Goal: Information Seeking & Learning: Check status

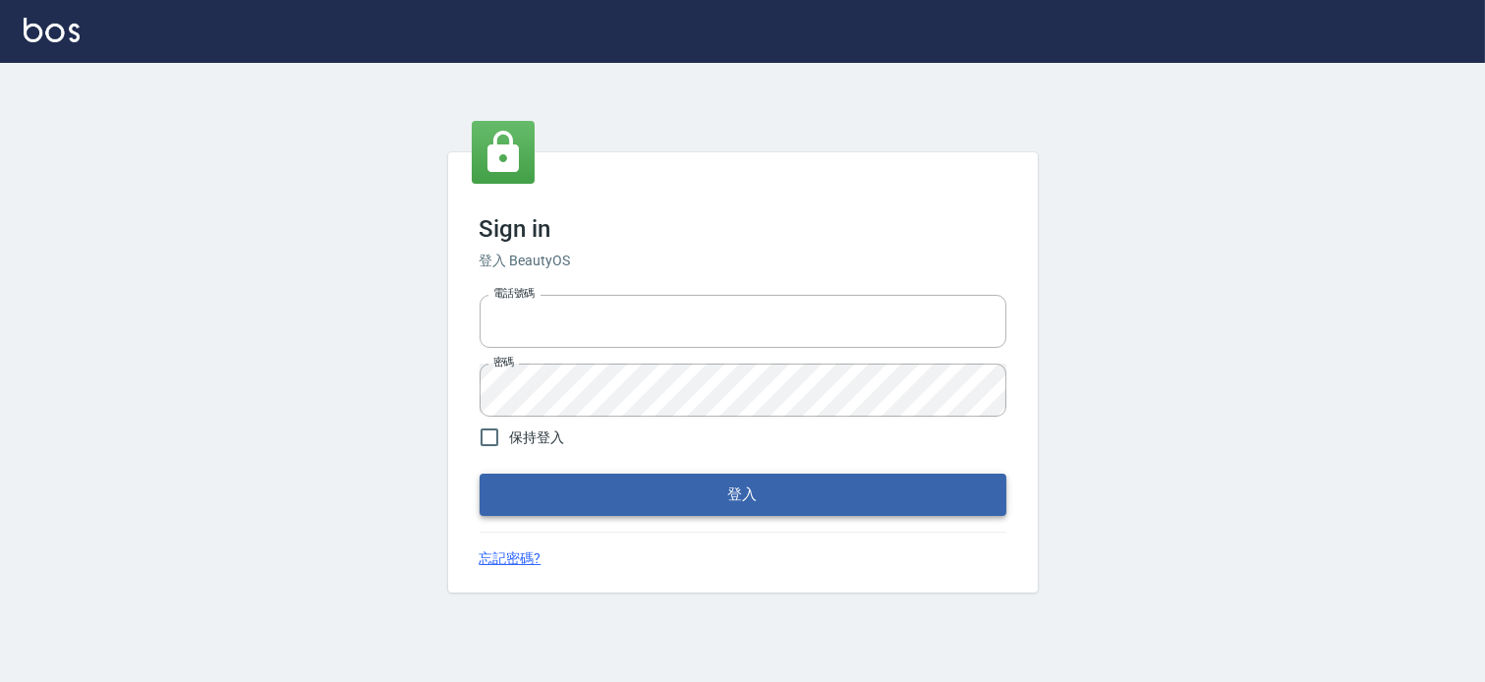
type input "037465197"
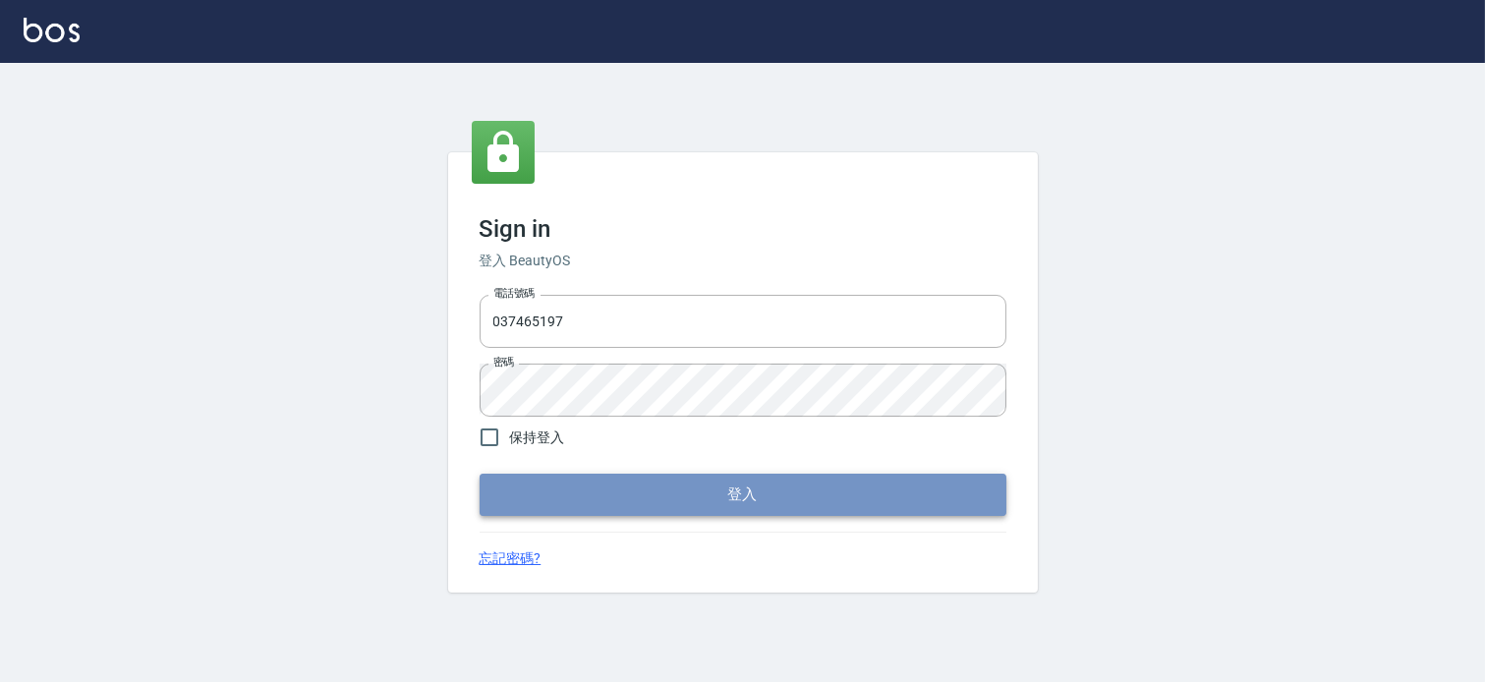
click at [645, 498] on button "登入" at bounding box center [743, 494] width 527 height 41
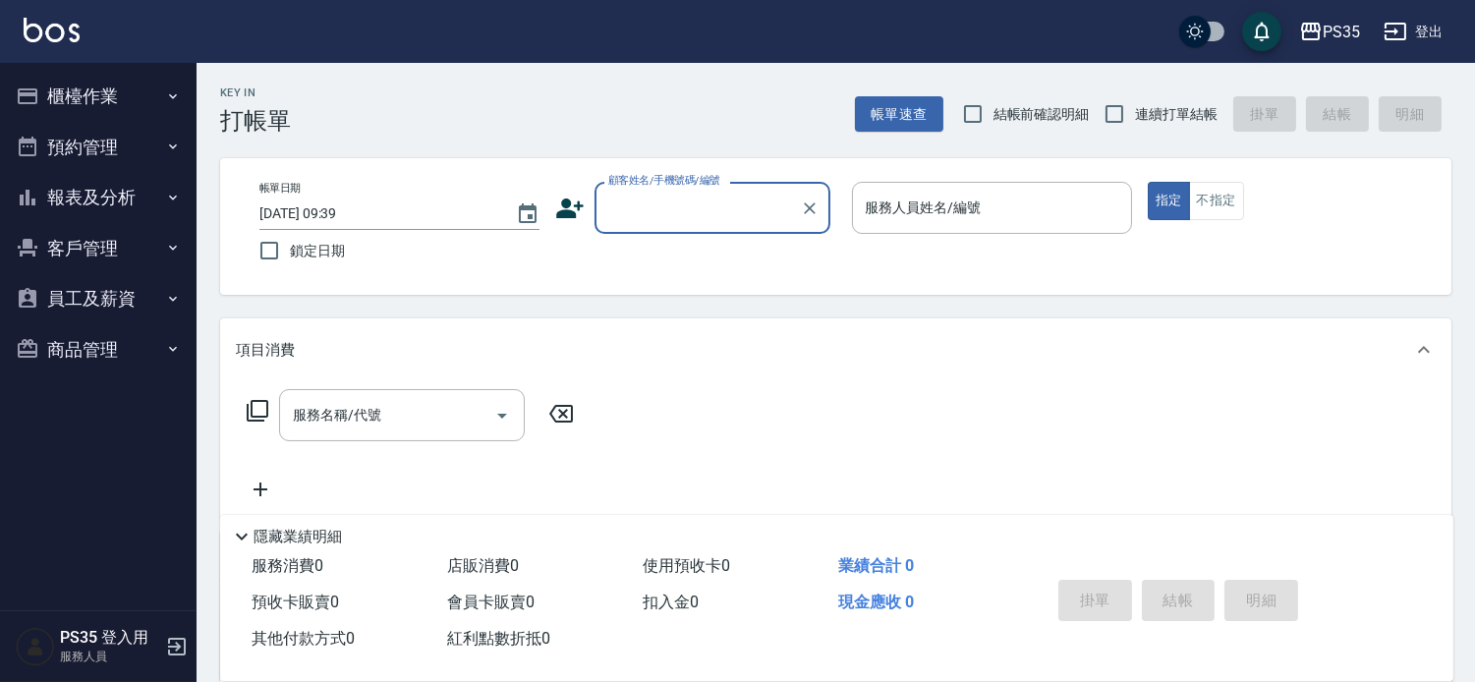
click at [106, 194] on button "報表及分析" at bounding box center [98, 197] width 181 height 51
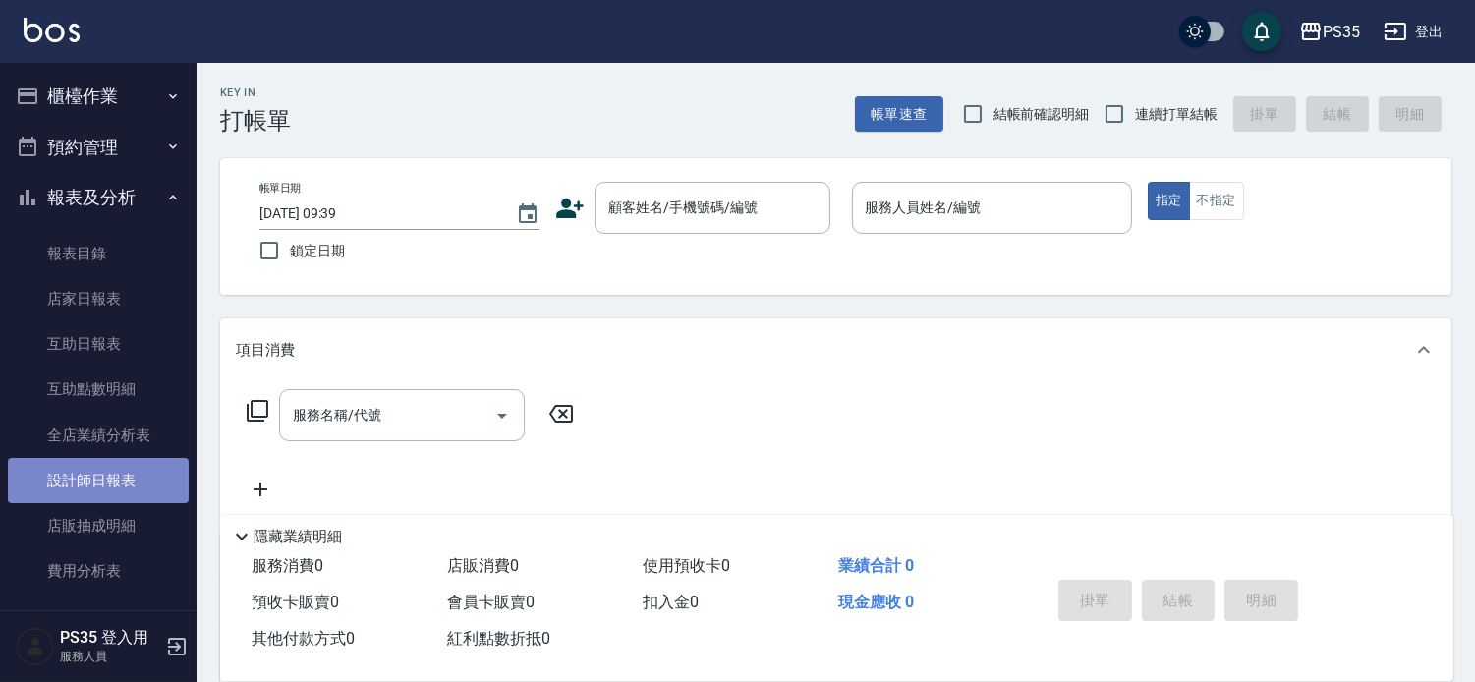
click at [104, 476] on link "設計師日報表" at bounding box center [98, 480] width 181 height 45
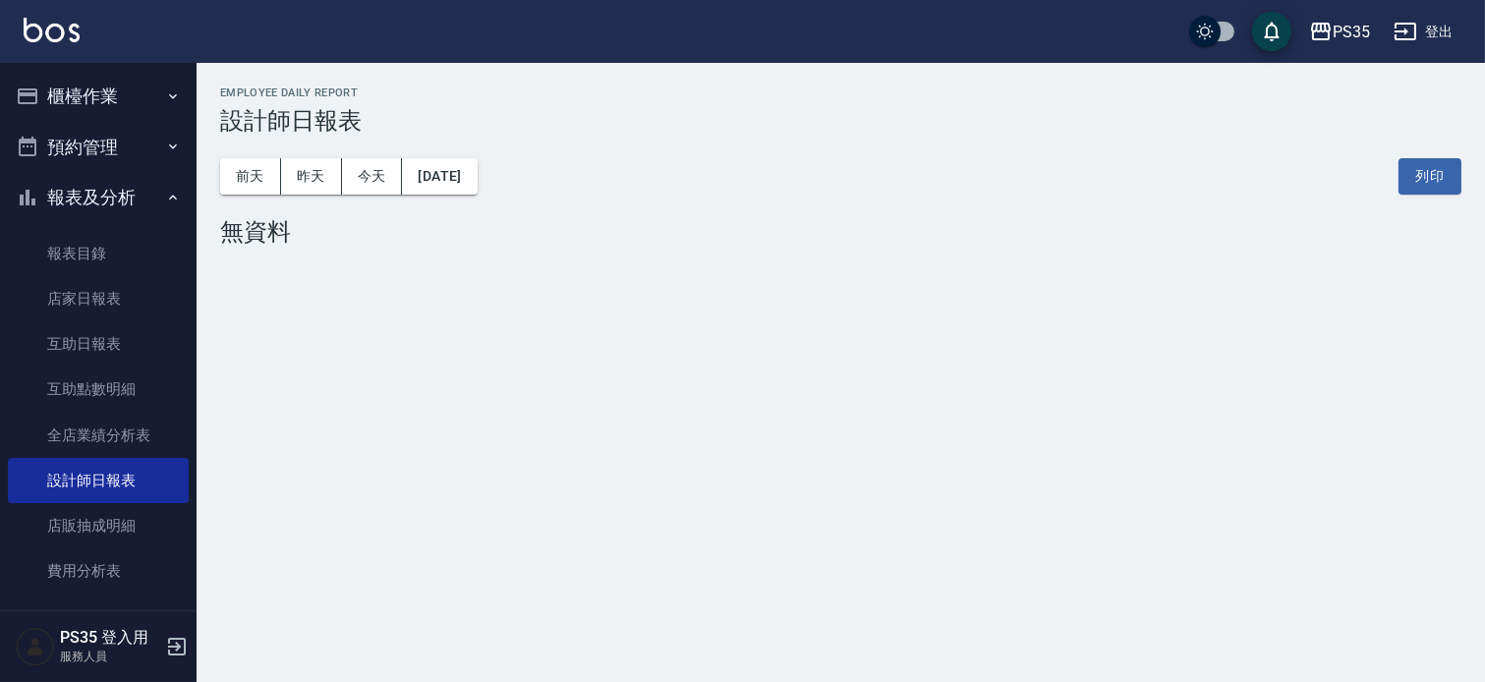
click at [311, 200] on div "[DATE] [DATE] [DATE] [DATE] 列印" at bounding box center [840, 177] width 1241 height 84
click at [315, 184] on button "昨天" at bounding box center [311, 176] width 61 height 36
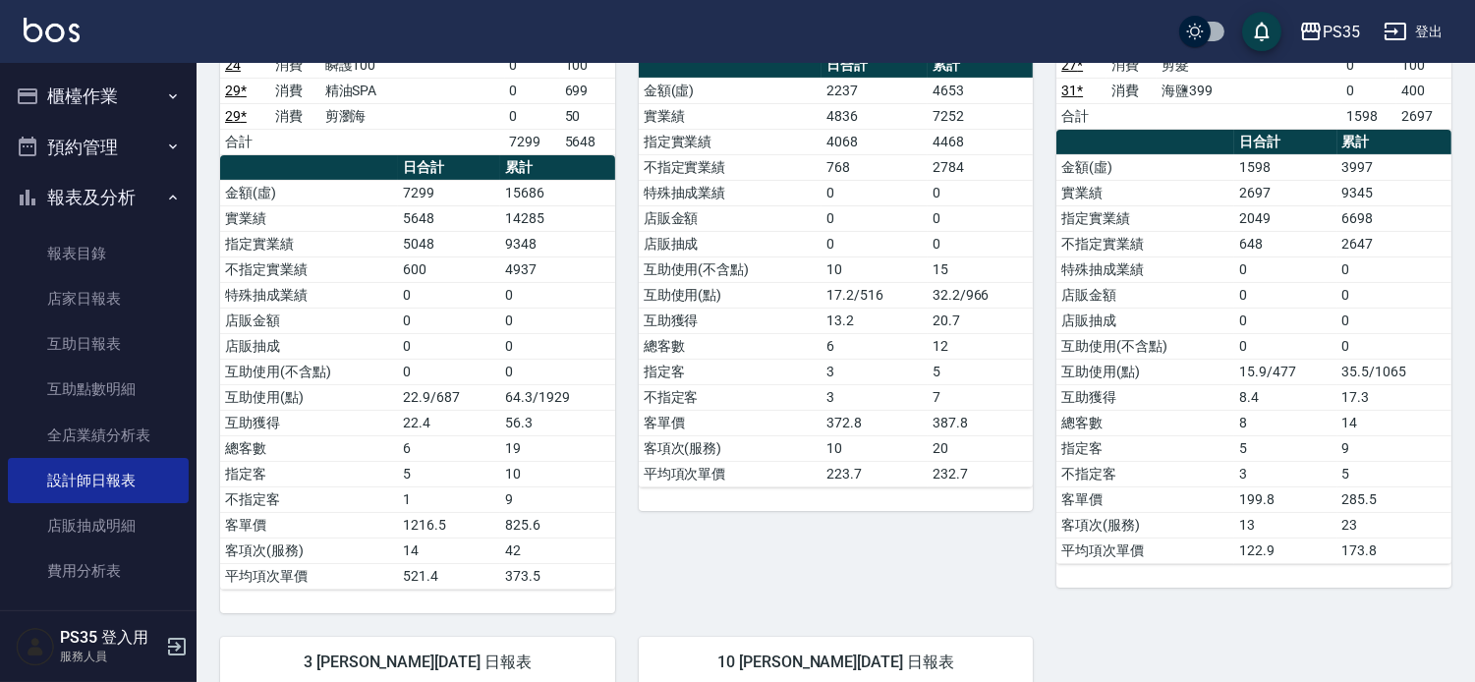
scroll to position [327, 0]
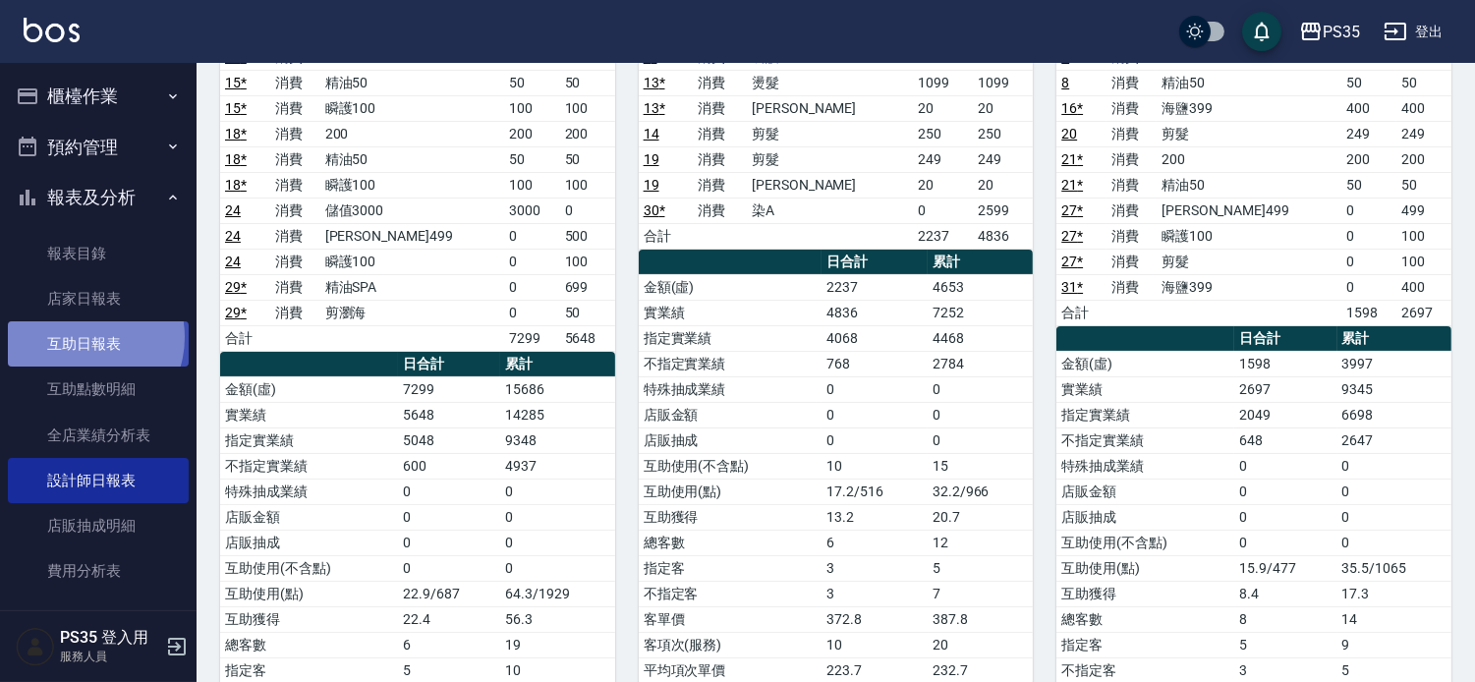
click at [81, 337] on link "互助日報表" at bounding box center [98, 343] width 181 height 45
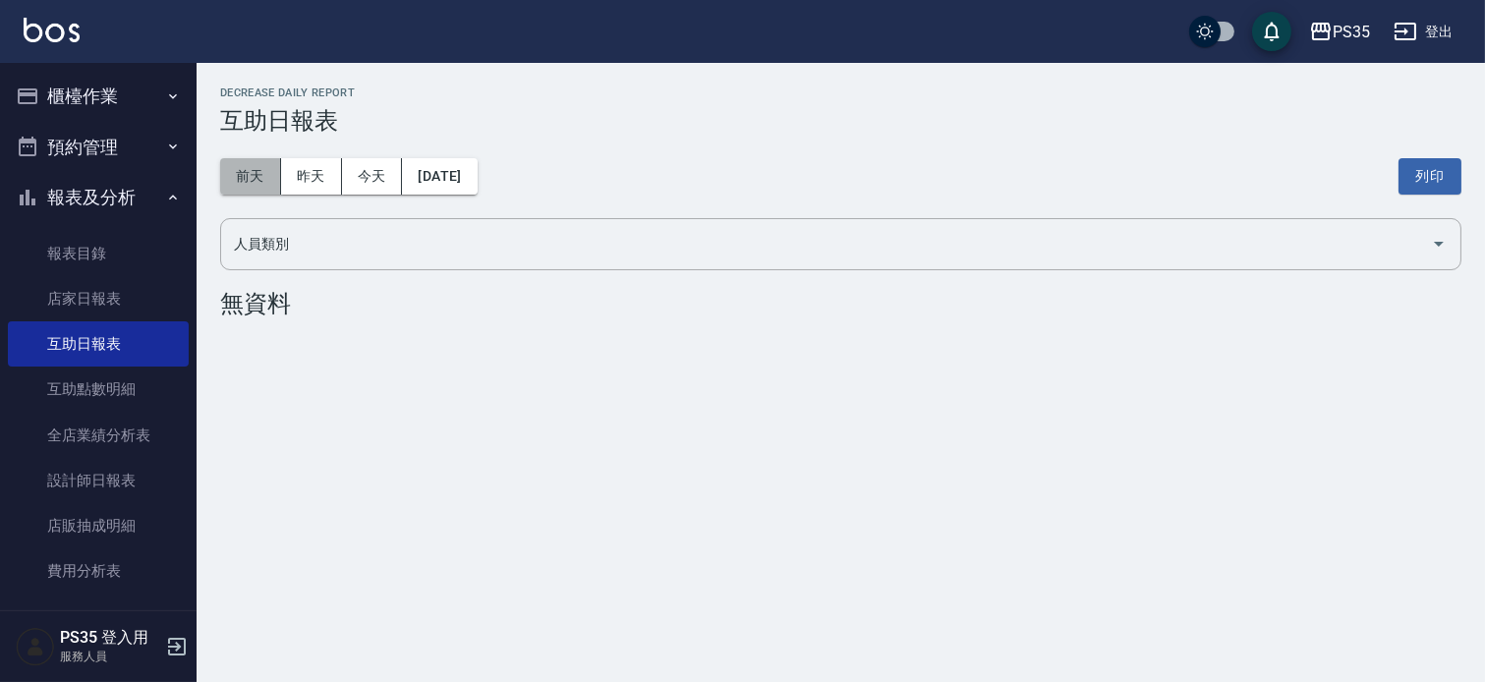
click at [252, 172] on button "前天" at bounding box center [250, 176] width 61 height 36
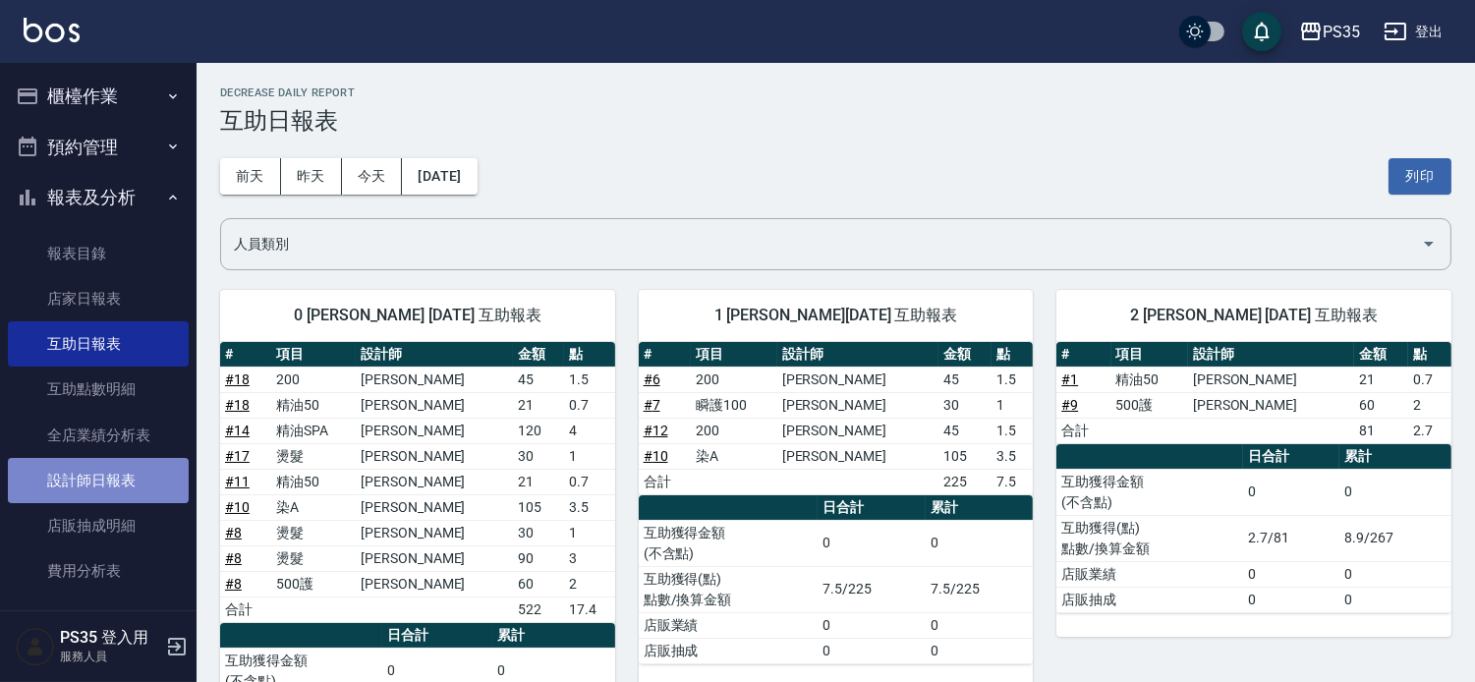
click at [101, 475] on link "設計師日報表" at bounding box center [98, 480] width 181 height 45
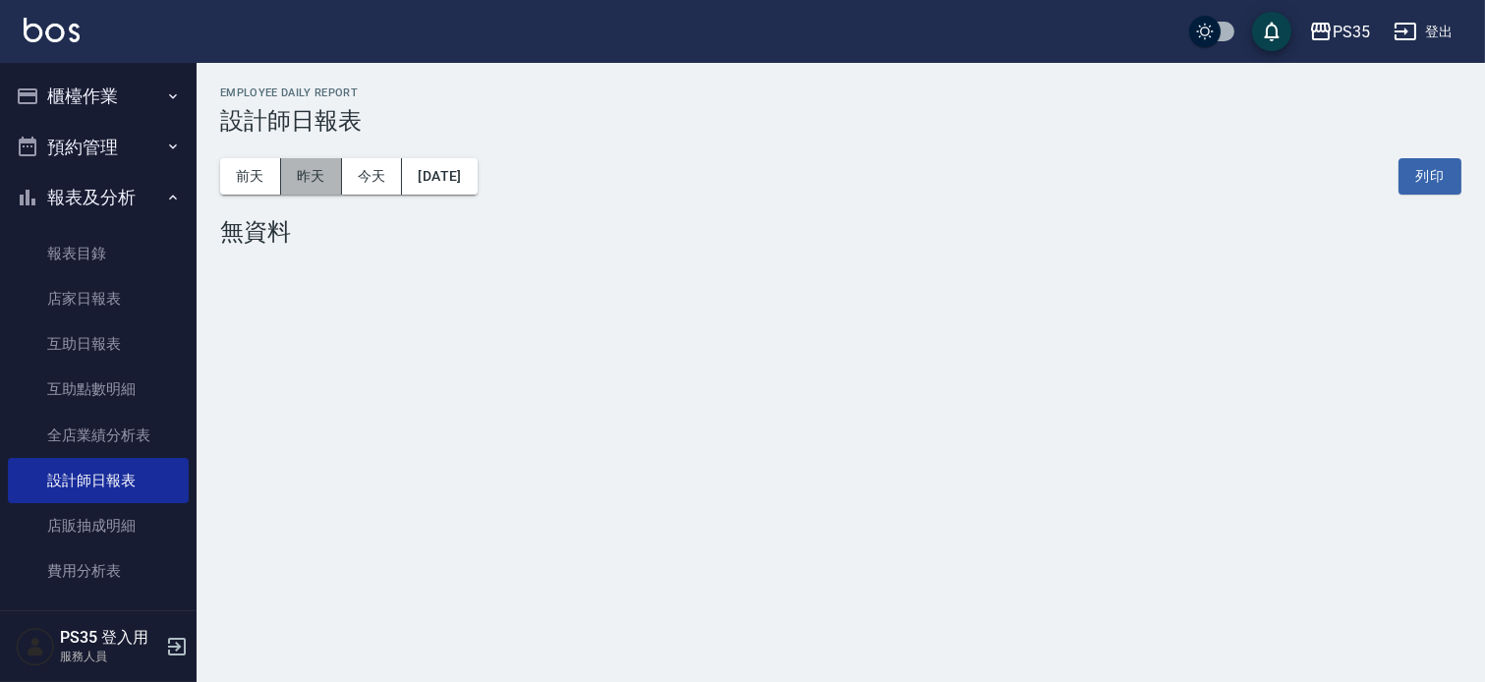
click at [308, 184] on button "昨天" at bounding box center [311, 176] width 61 height 36
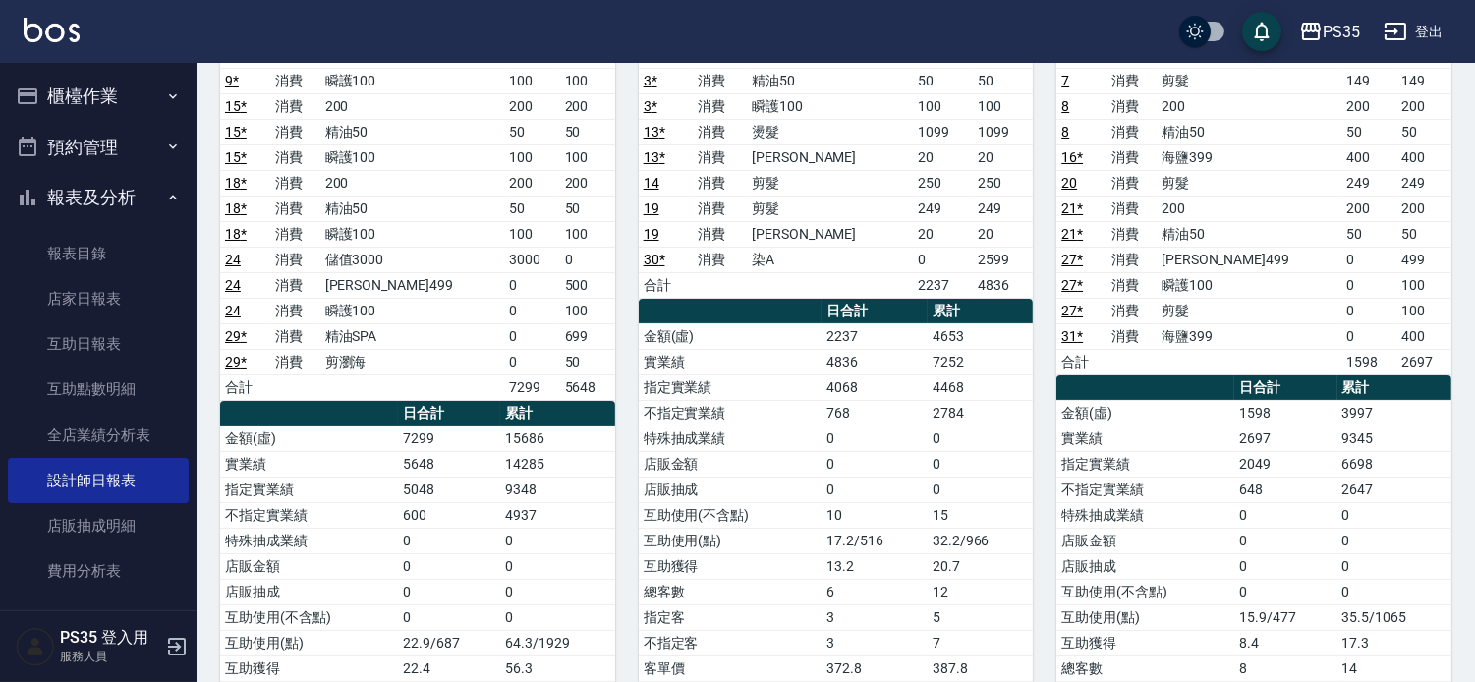
scroll to position [436, 0]
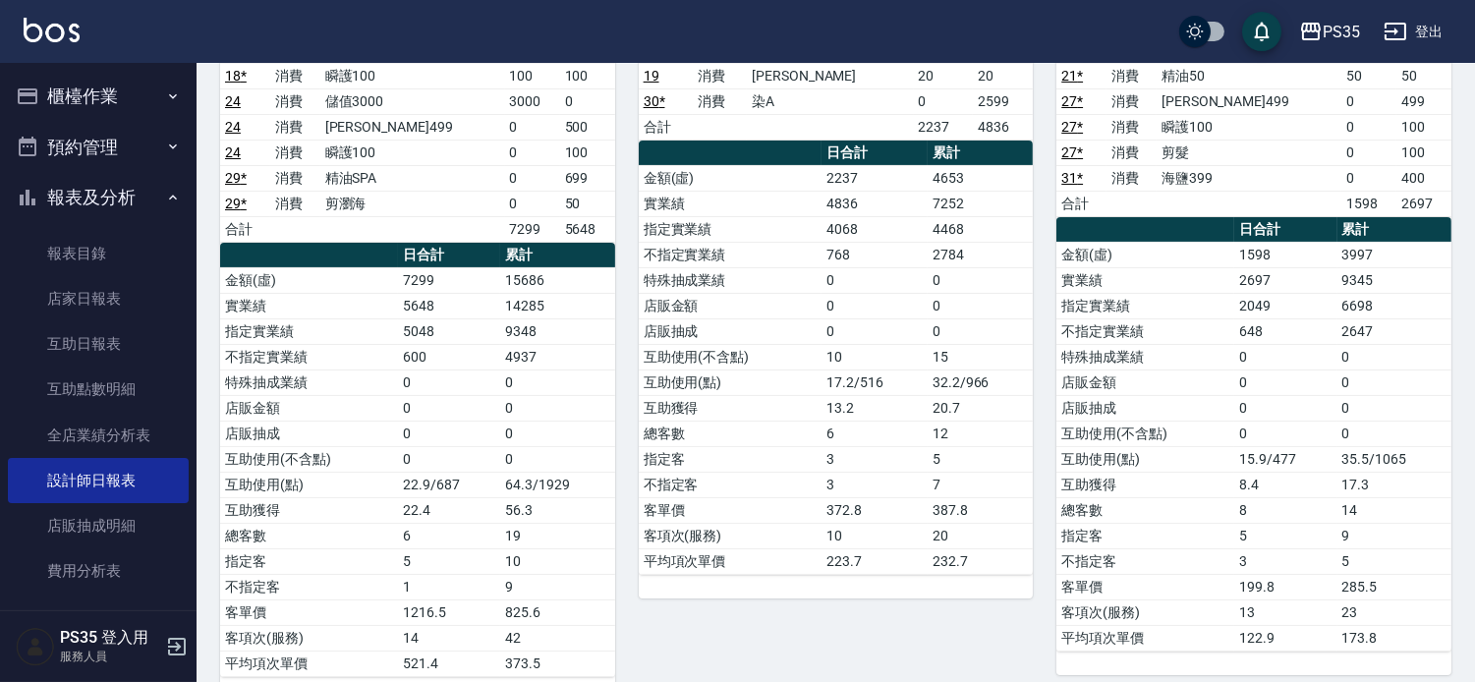
drag, startPoint x: 861, startPoint y: 330, endPoint x: 859, endPoint y: 312, distance: 18.8
click at [859, 315] on tbody "金額(虛) 2237 4653 實業績 4836 7252 指定實業績 4068 4468 不指定實業績 768 2784 特殊抽成業績 0 0 店販金額 0…" at bounding box center [836, 369] width 395 height 409
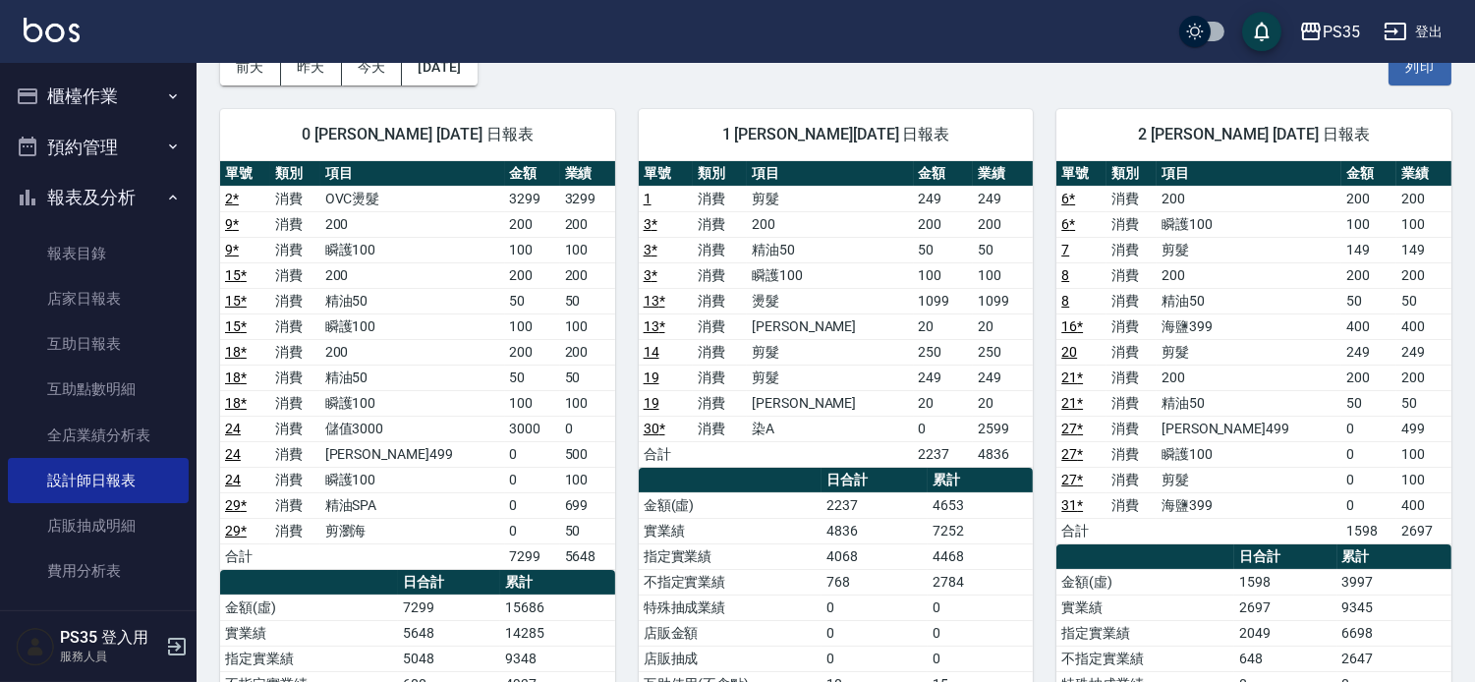
click at [1097, 94] on div "2 [PERSON_NAME] [DATE] 日報表 單號 類別 項目 金額 業績 6 * 消費 200 200 200 6 * 消費 瞬護100 100 1…" at bounding box center [1242, 557] width 419 height 943
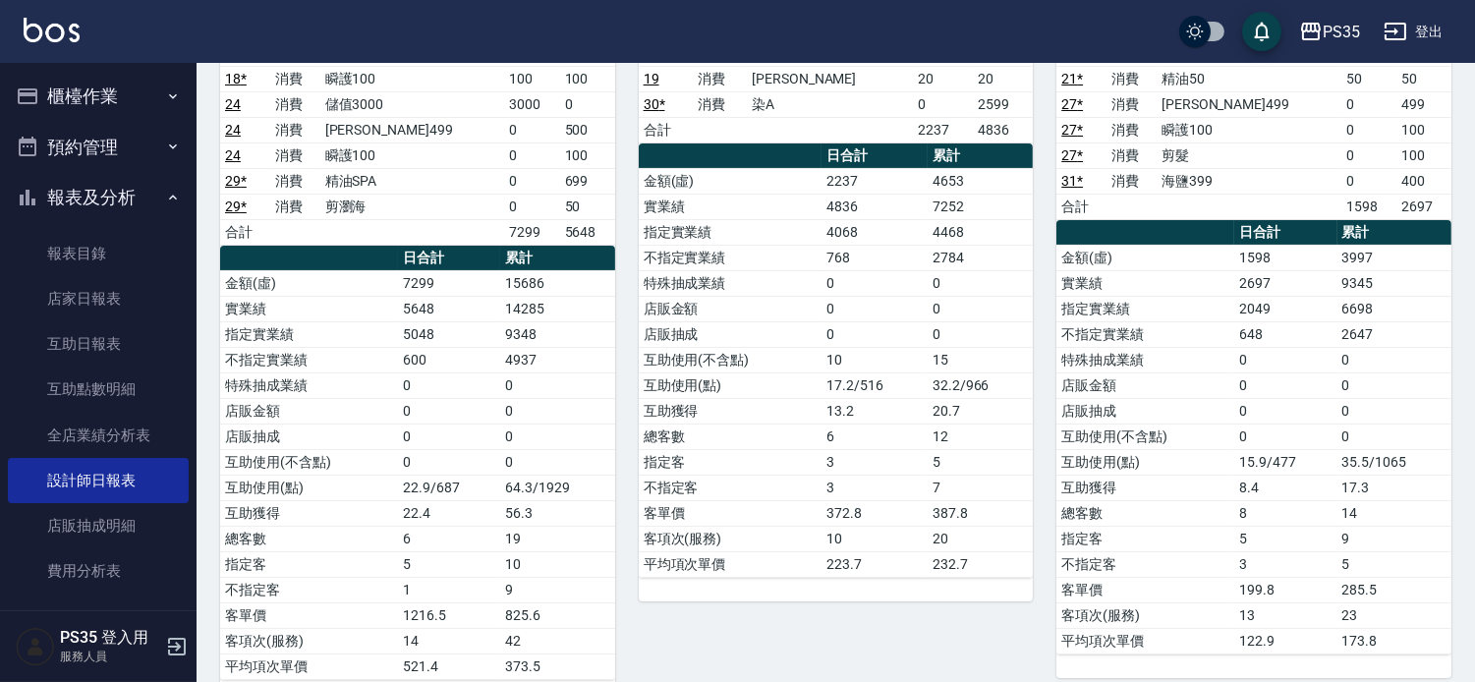
scroll to position [436, 0]
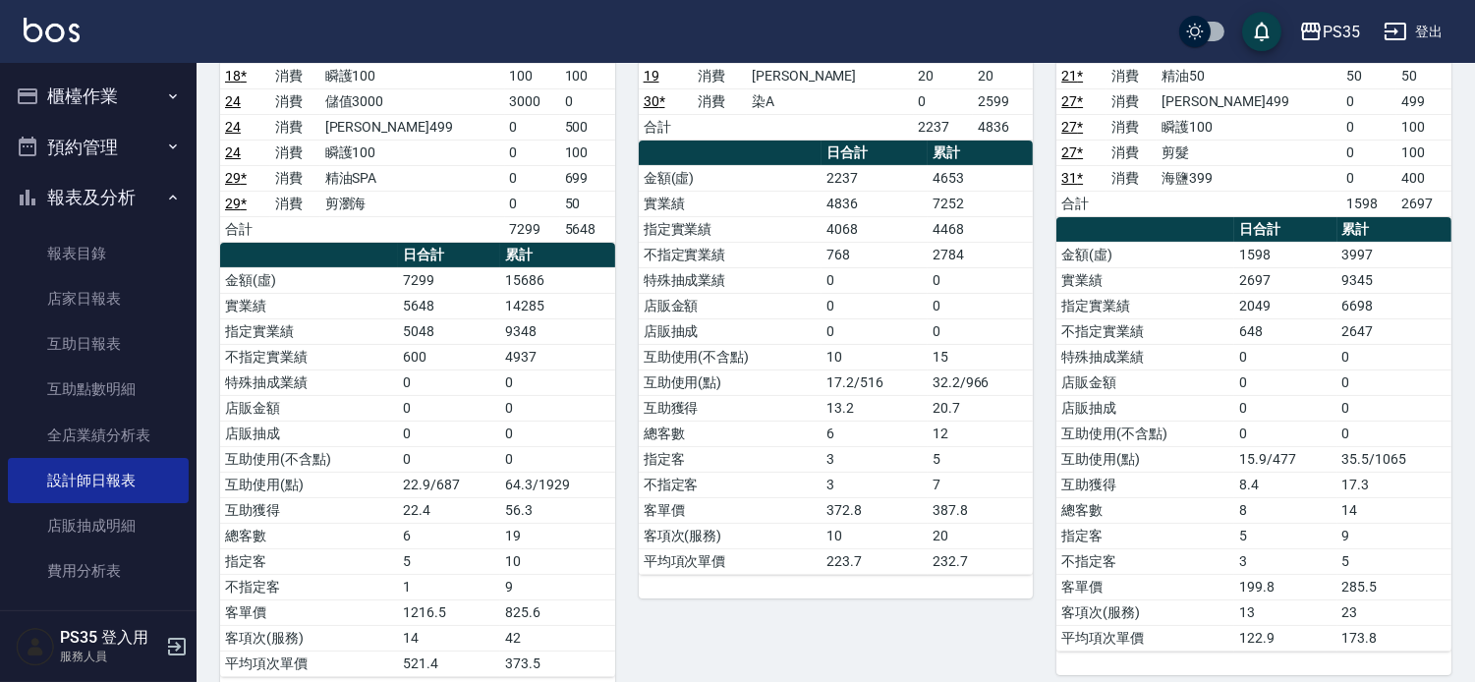
click at [987, 258] on td "2784" at bounding box center [980, 255] width 105 height 26
